Goal: Check status: Check status

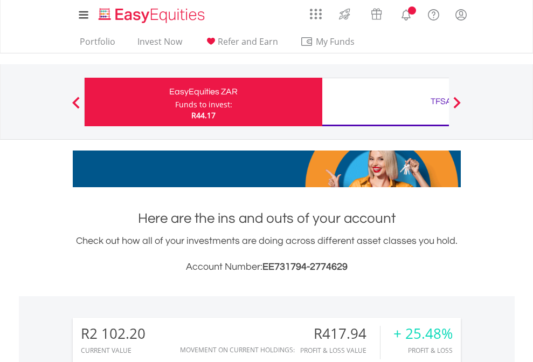
scroll to position [104, 169]
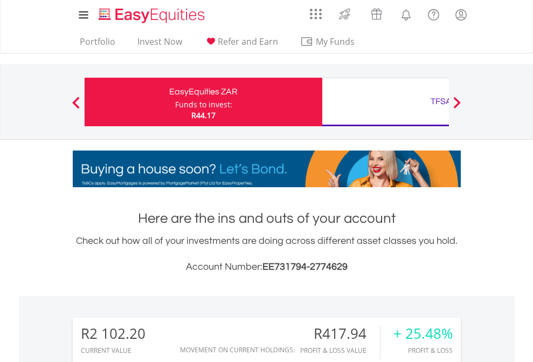
click at [175, 102] on div "Funds to invest:" at bounding box center [203, 104] width 57 height 11
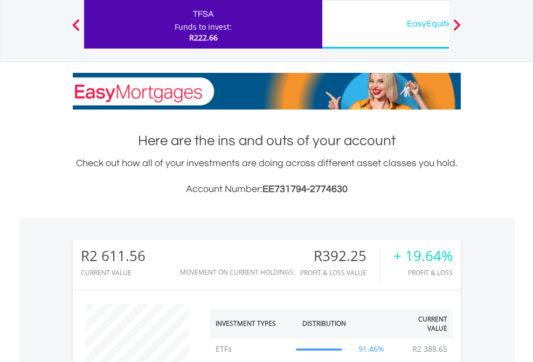
click at [385, 24] on div "EasyEquities USD" at bounding box center [441, 23] width 225 height 15
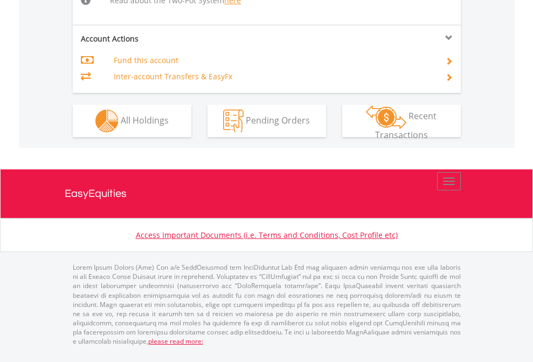
scroll to position [1140, 0]
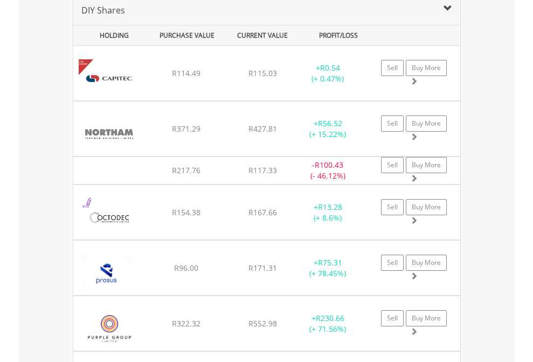
scroll to position [1042, 0]
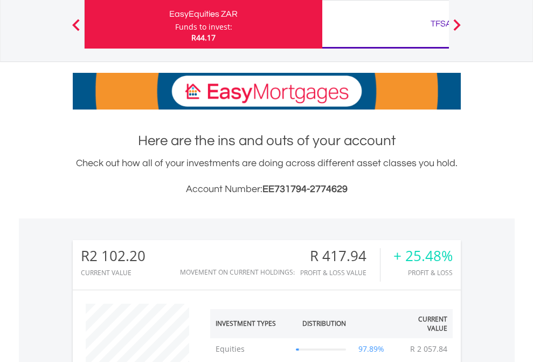
scroll to position [104, 169]
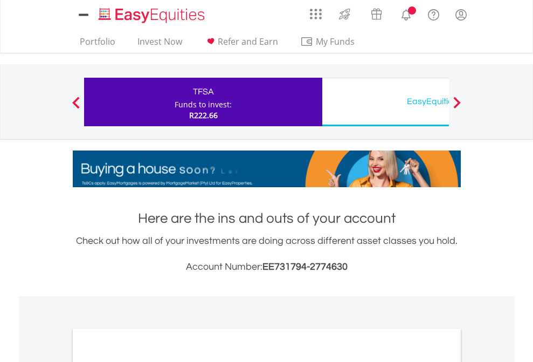
scroll to position [648, 0]
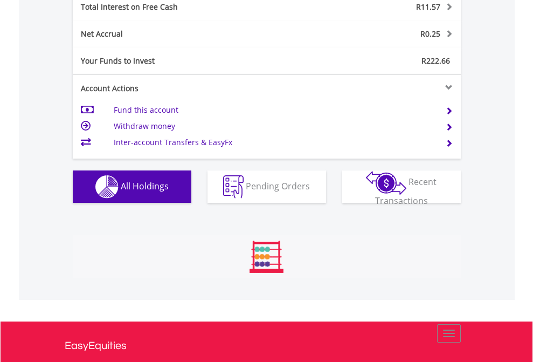
scroll to position [104, 169]
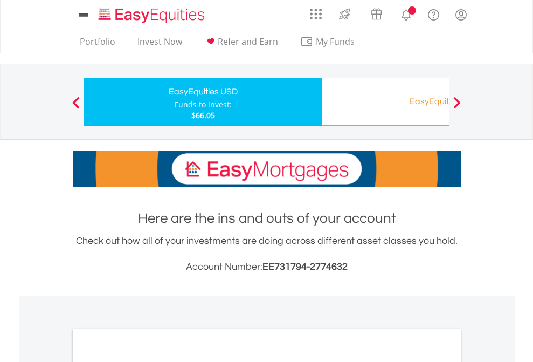
scroll to position [648, 0]
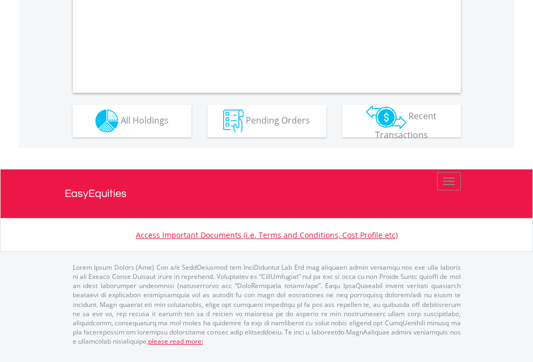
click at [121, 126] on span "All Holdings" at bounding box center [145, 120] width 48 height 12
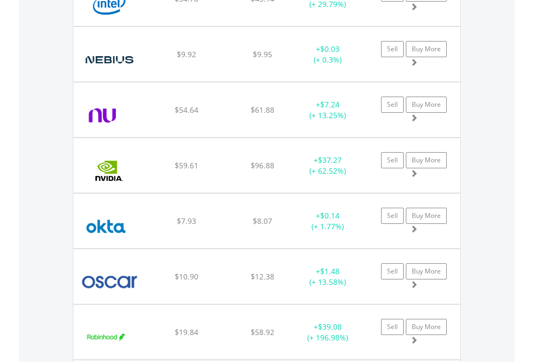
scroll to position [104, 169]
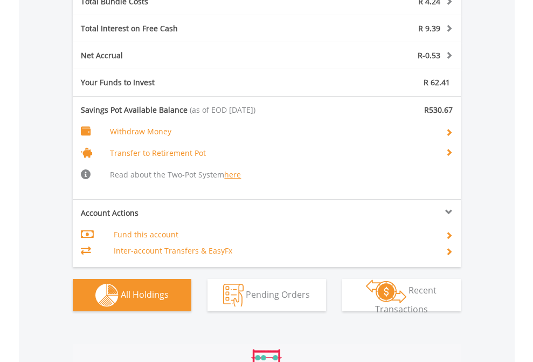
scroll to position [1327, 0]
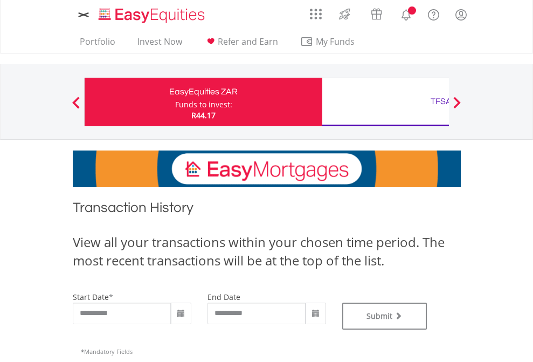
type input "**********"
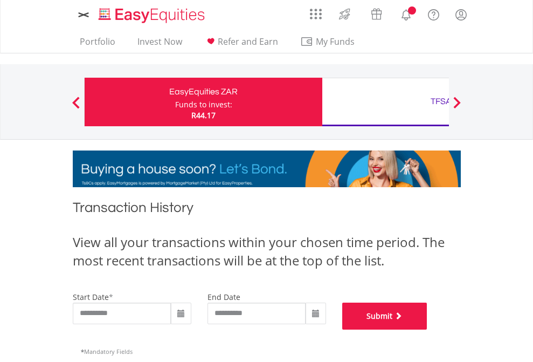
click at [427, 329] on button "Submit" at bounding box center [384, 315] width 85 height 27
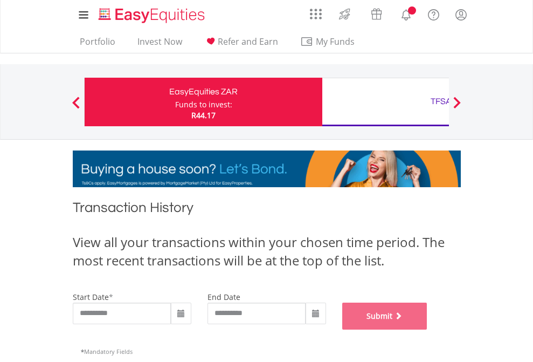
scroll to position [437, 0]
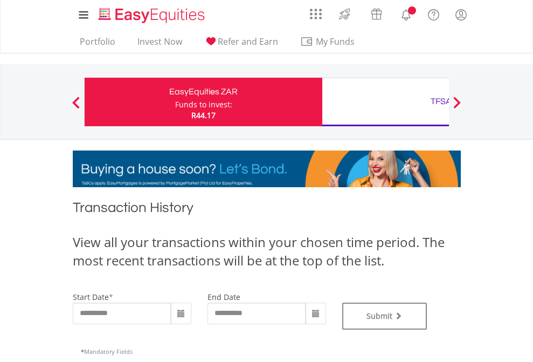
click at [385, 102] on div "TFSA" at bounding box center [441, 101] width 225 height 15
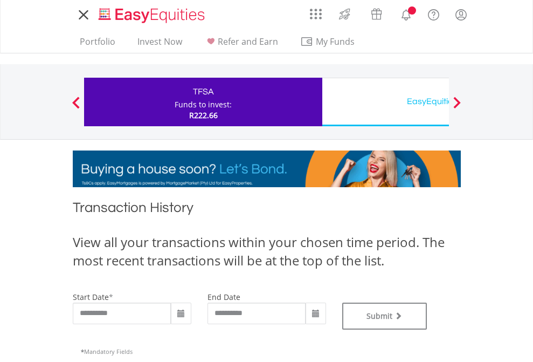
type input "**********"
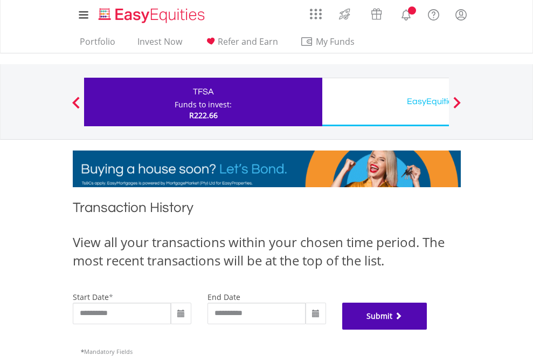
click at [427, 329] on button "Submit" at bounding box center [384, 315] width 85 height 27
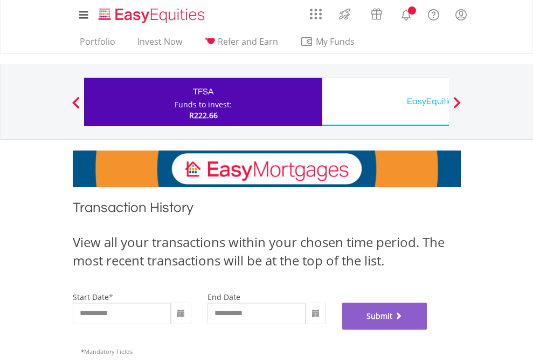
scroll to position [437, 0]
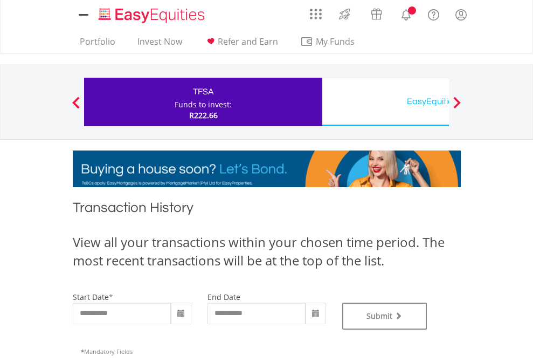
click at [385, 102] on div "EasyEquities USD" at bounding box center [441, 101] width 225 height 15
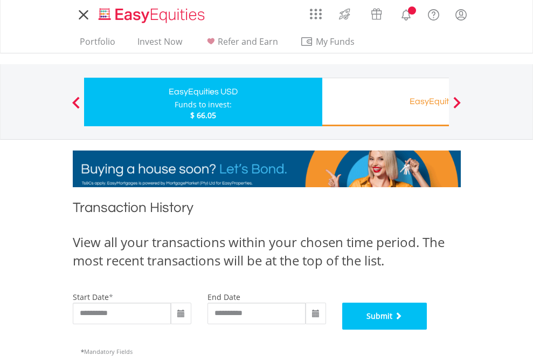
click at [427, 329] on button "Submit" at bounding box center [384, 315] width 85 height 27
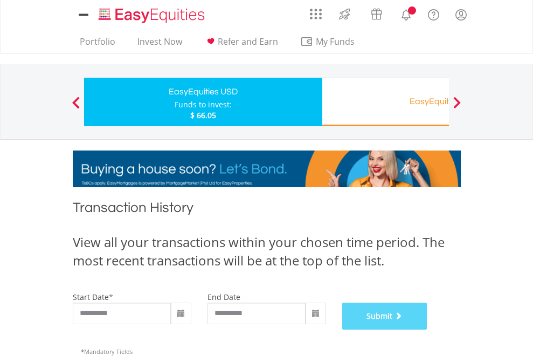
scroll to position [437, 0]
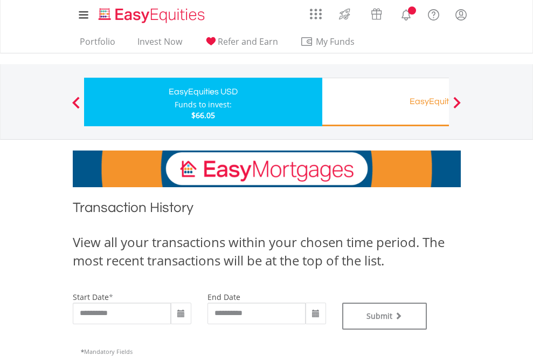
click at [385, 102] on div "EasyEquities RA" at bounding box center [441, 101] width 225 height 15
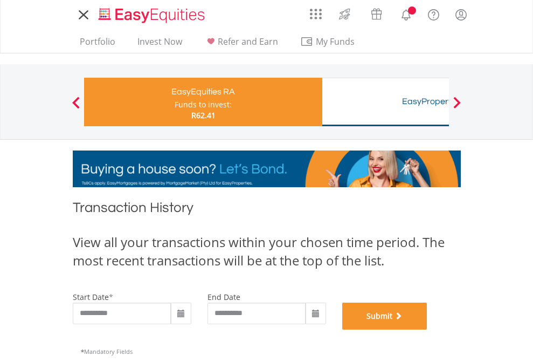
click at [427, 329] on button "Submit" at bounding box center [384, 315] width 85 height 27
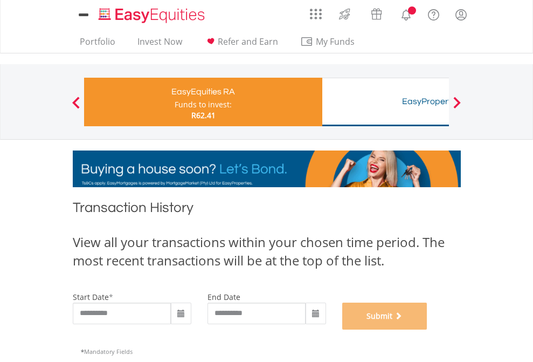
scroll to position [437, 0]
